Goal: Task Accomplishment & Management: Complete application form

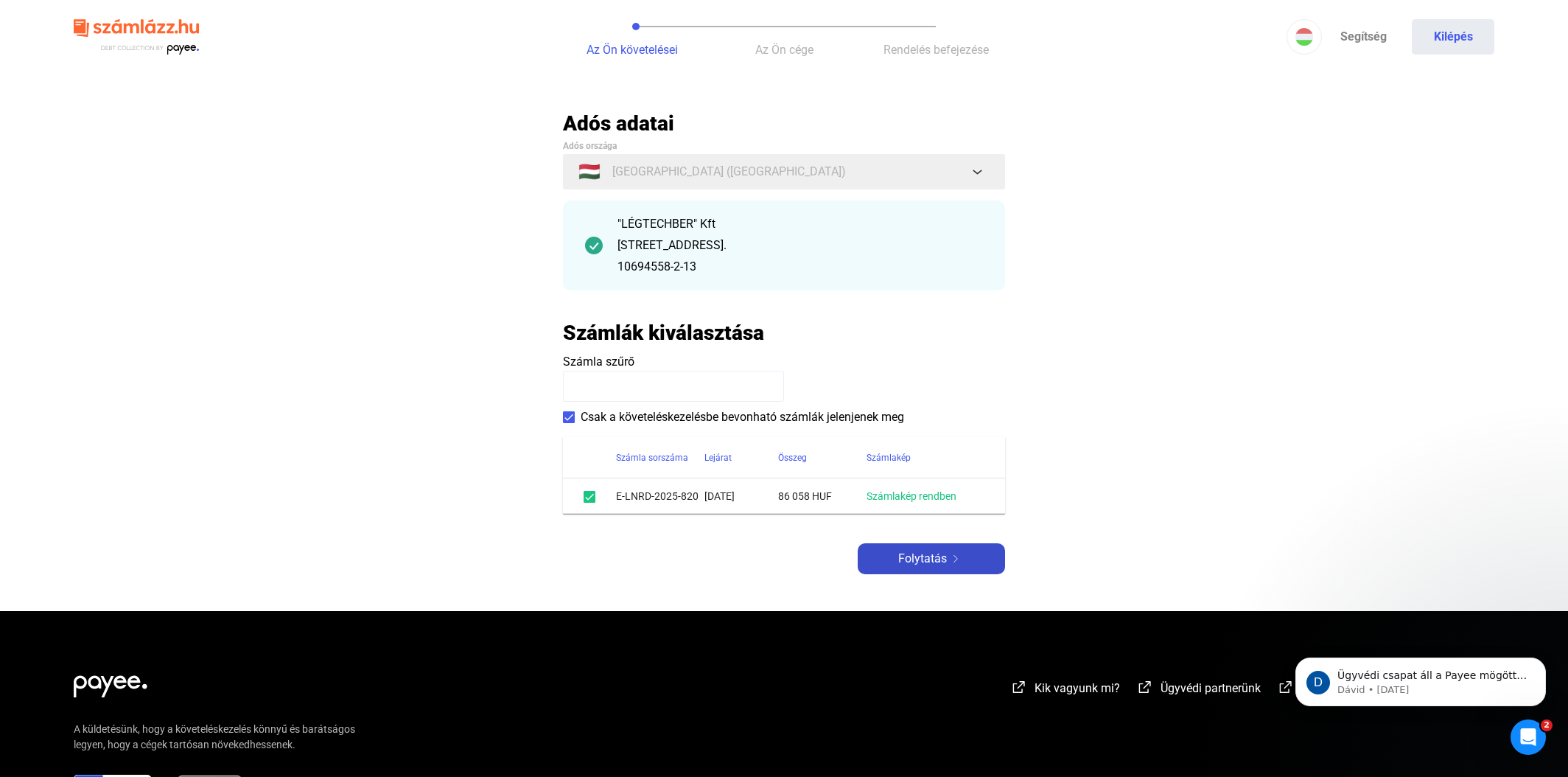
click at [918, 557] on span "Folytatás" at bounding box center [922, 559] width 49 height 18
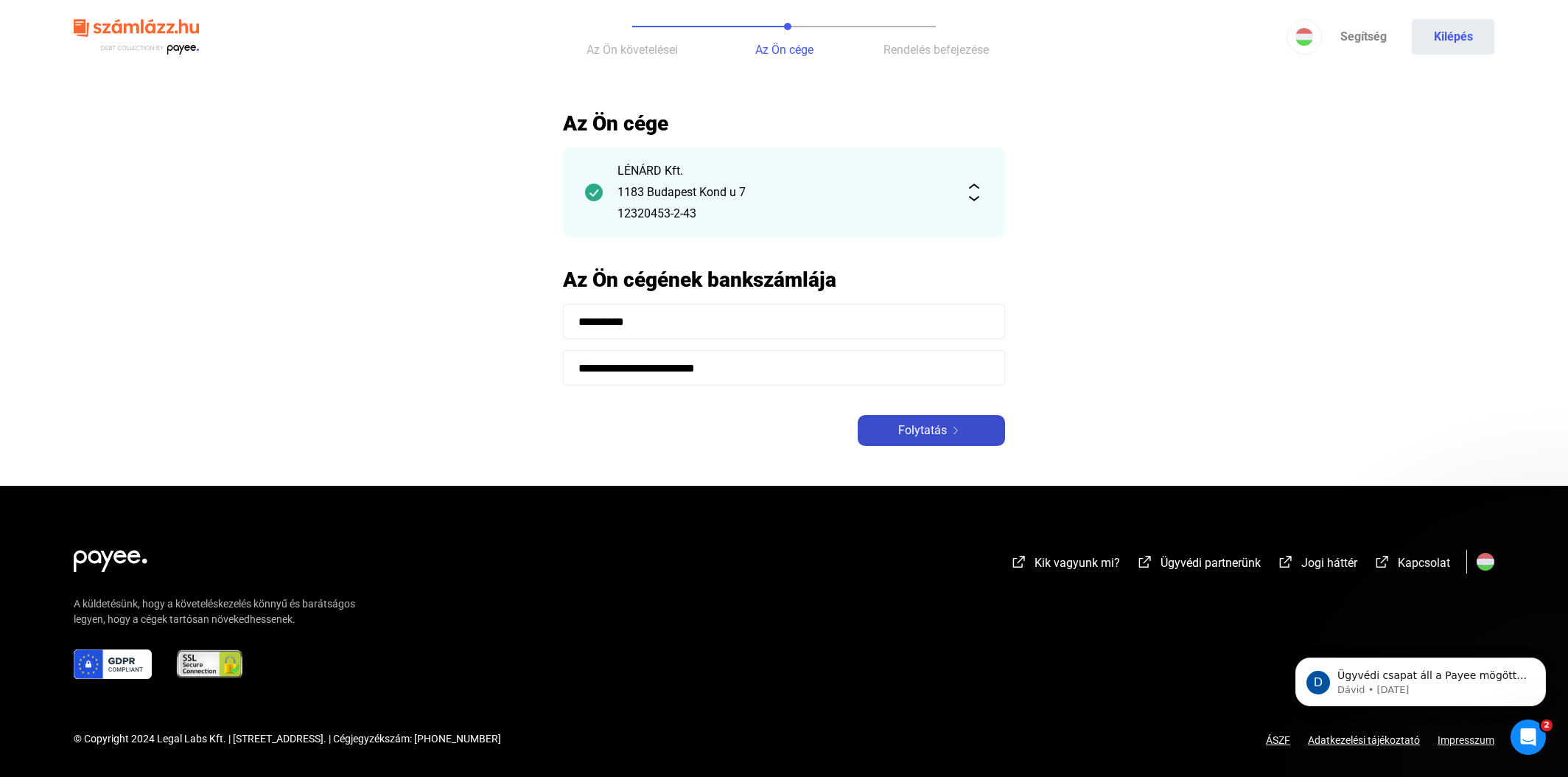
click at [917, 434] on span "Folytatás" at bounding box center [922, 430] width 49 height 18
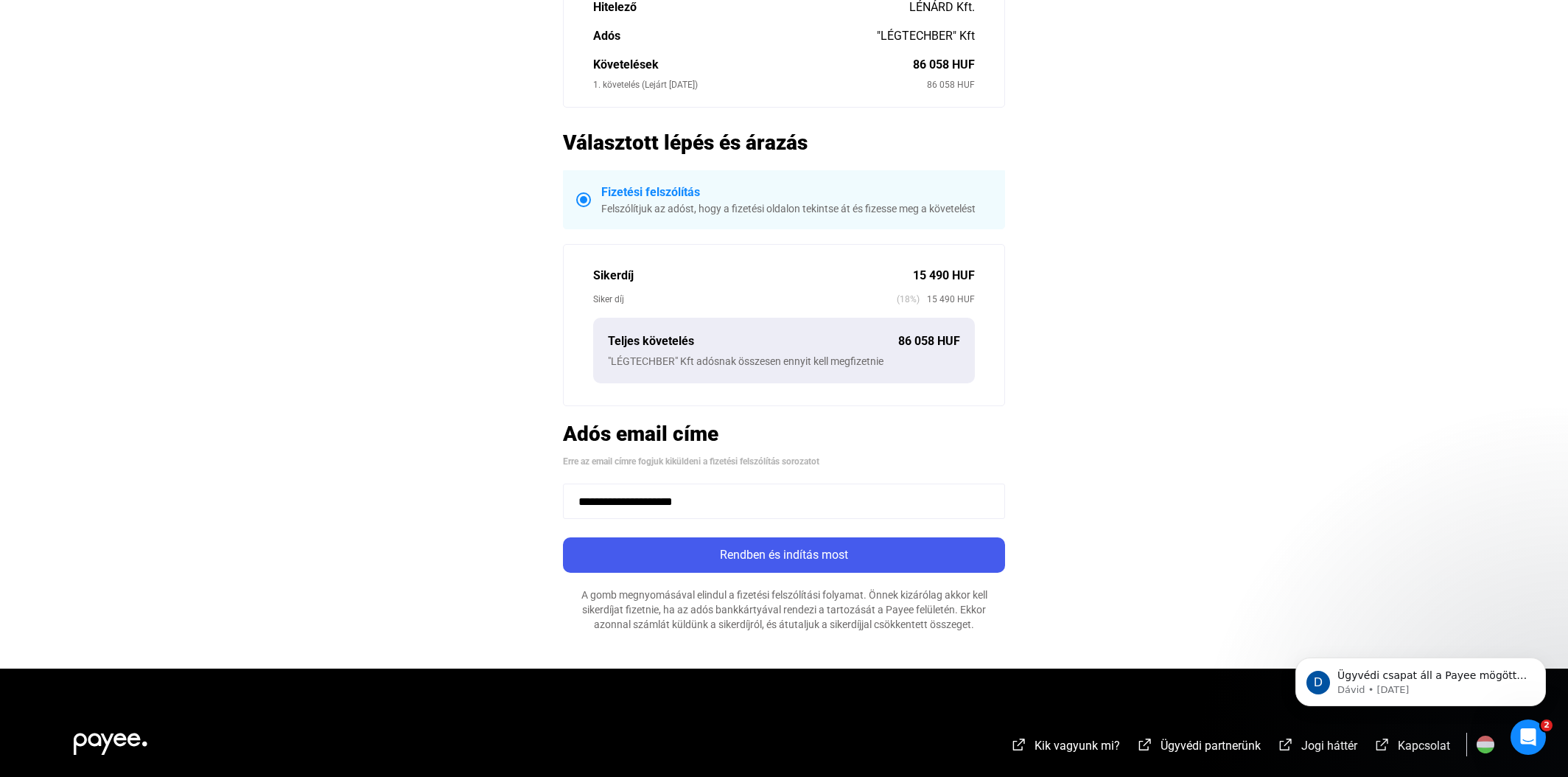
scroll to position [171, 0]
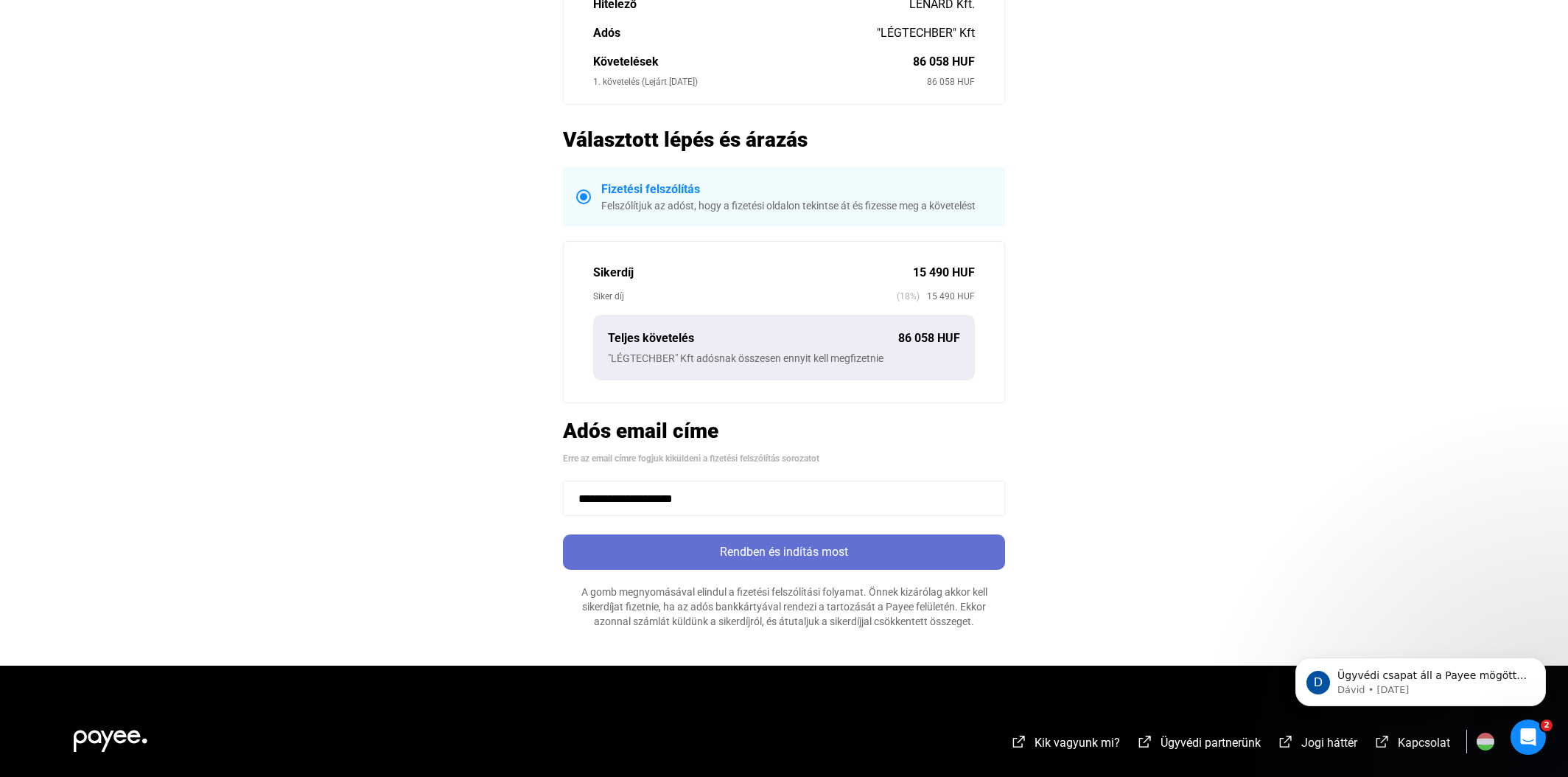
click at [803, 550] on div "Rendben és indítás most" at bounding box center [784, 552] width 433 height 18
